Goal: Transaction & Acquisition: Purchase product/service

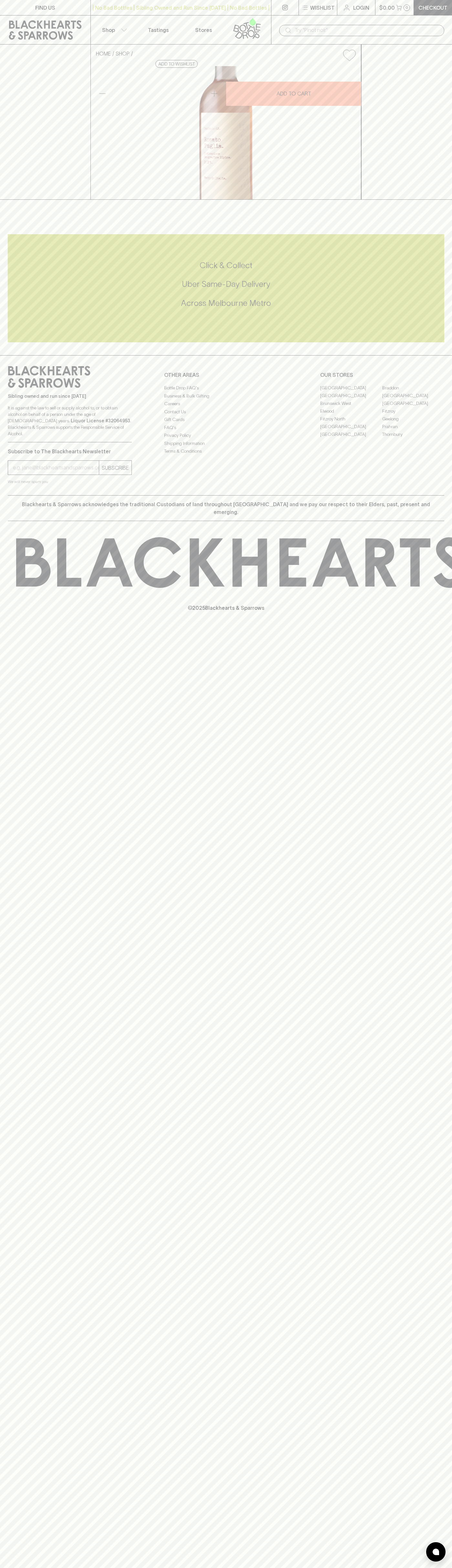
click at [46, 25] on icon at bounding box center [45, 30] width 72 height 19
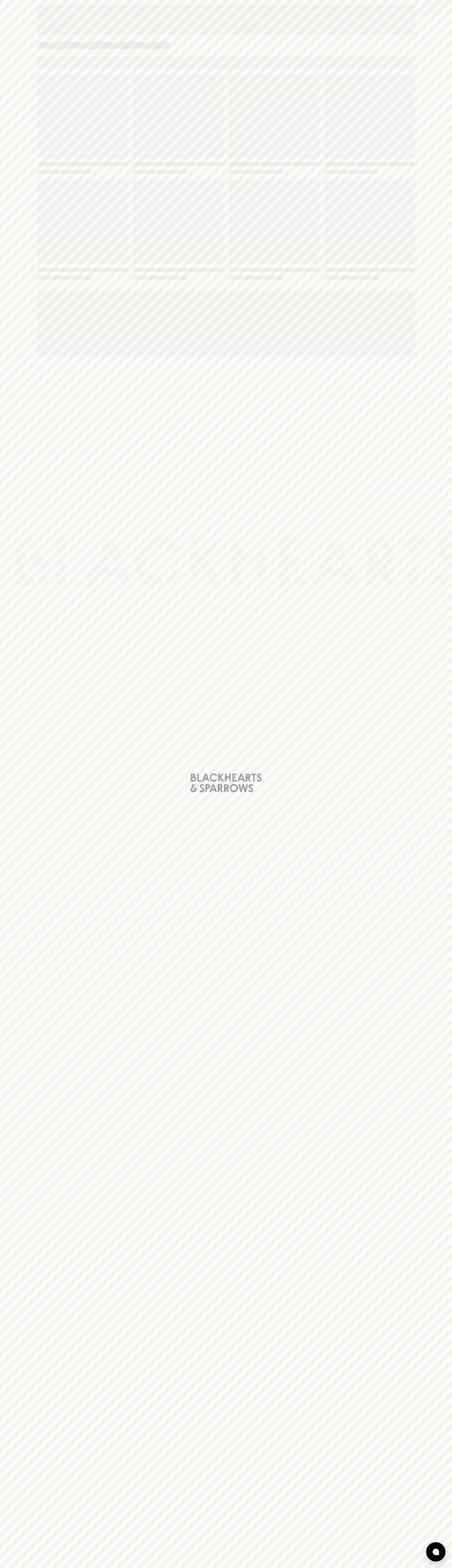
click at [451, 1139] on div "Loading" at bounding box center [226, 784] width 452 height 1568
click at [323, 1567] on html "FIND US | No Bad Bottles | Sibling Owned and Run Since [DATE] | No Bad Bottles …" at bounding box center [226, 784] width 452 height 1568
click at [18, 1076] on div "Loading" at bounding box center [226, 784] width 452 height 1568
